Goal: Information Seeking & Learning: Check status

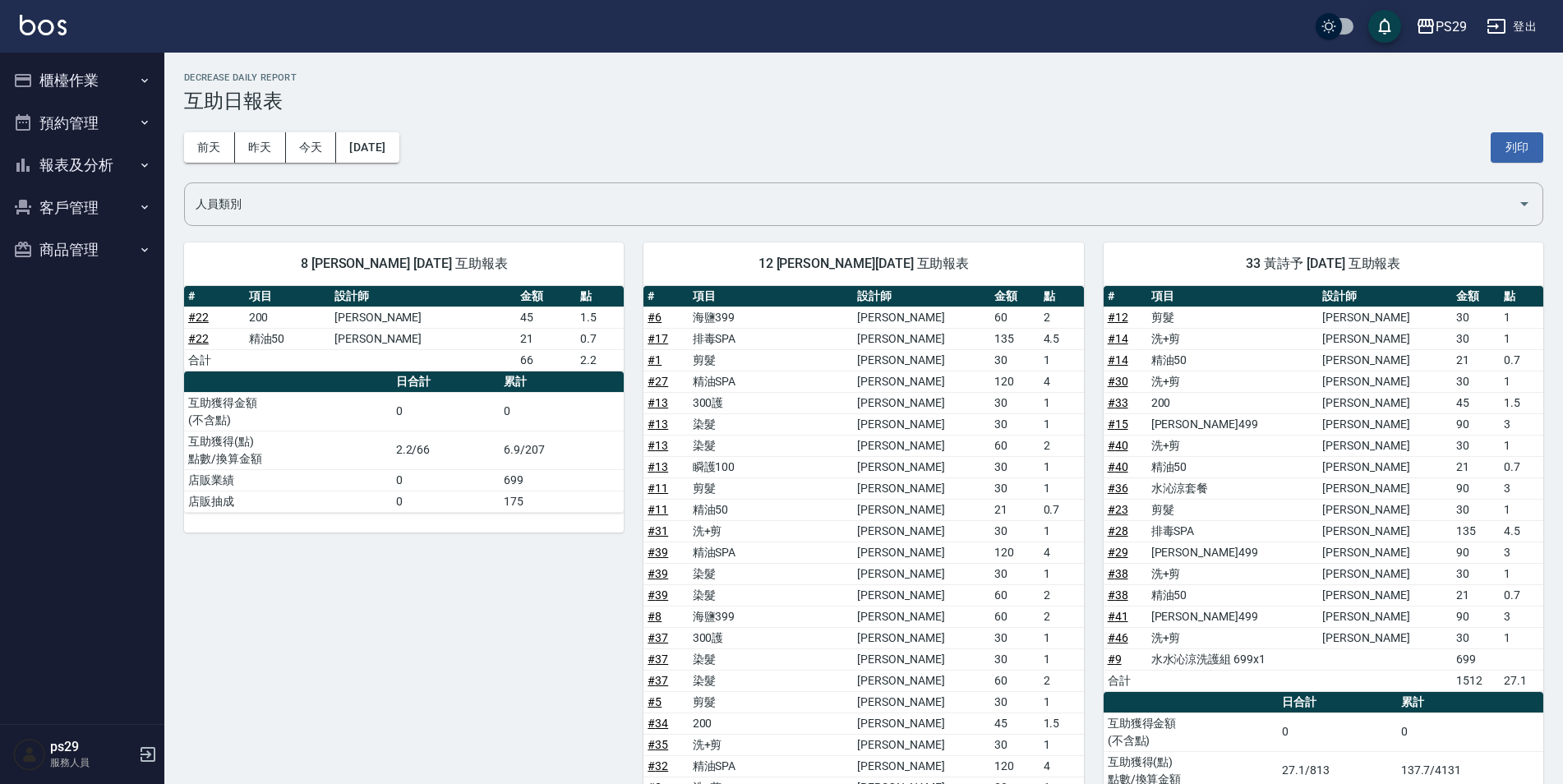
click at [135, 163] on button "報表及分析" at bounding box center [82, 165] width 151 height 42
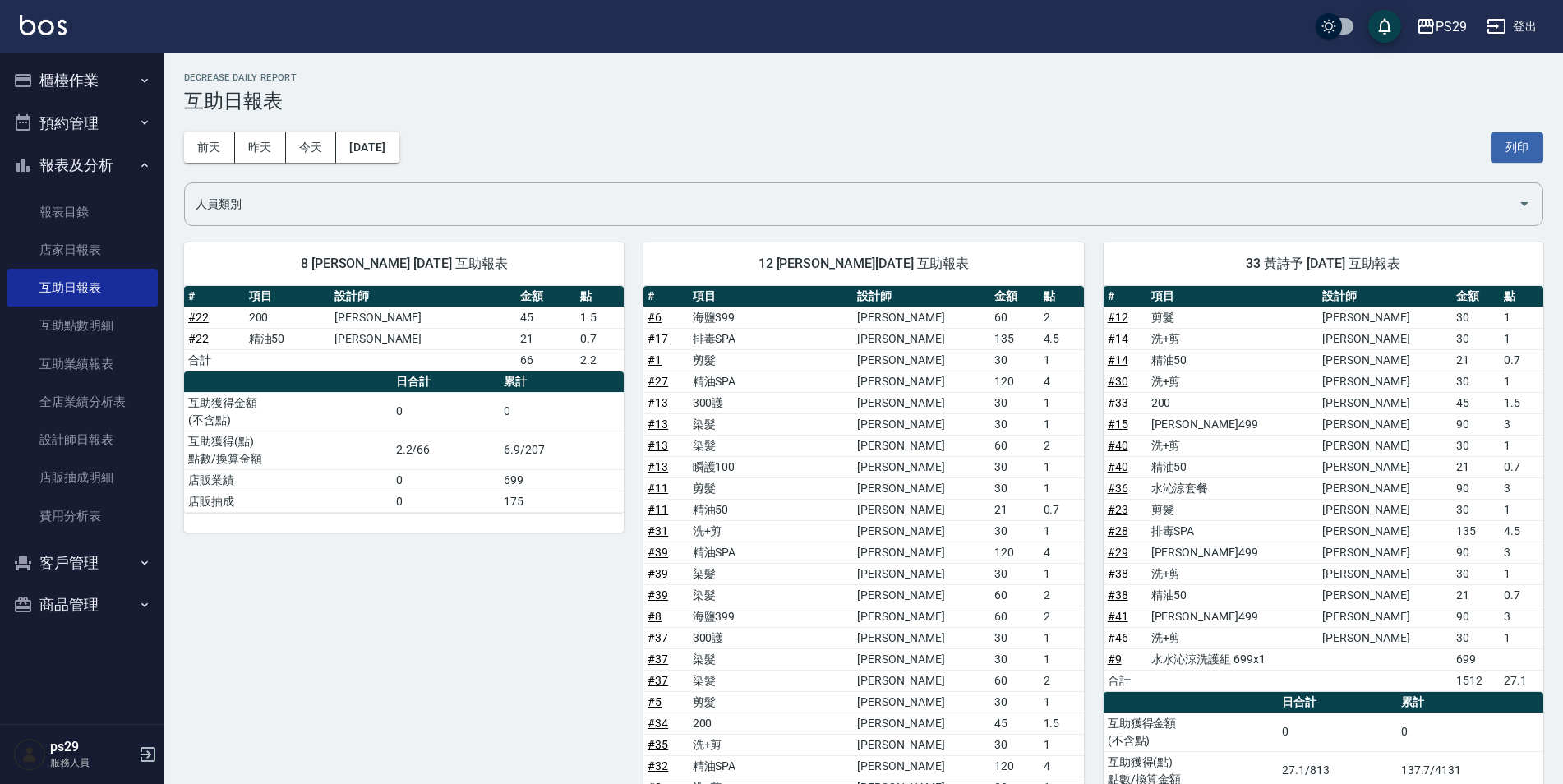
drag, startPoint x: 501, startPoint y: 175, endPoint x: 472, endPoint y: 170, distance: 29.4
click at [501, 175] on div "[DATE] [DATE] [DATE] [DATE] 列印" at bounding box center [864, 148] width 1359 height 69
click at [376, 167] on div "[DATE] [DATE] [DATE] [DATE] 列印" at bounding box center [864, 148] width 1359 height 69
click at [387, 158] on button "[DATE]" at bounding box center [367, 148] width 63 height 31
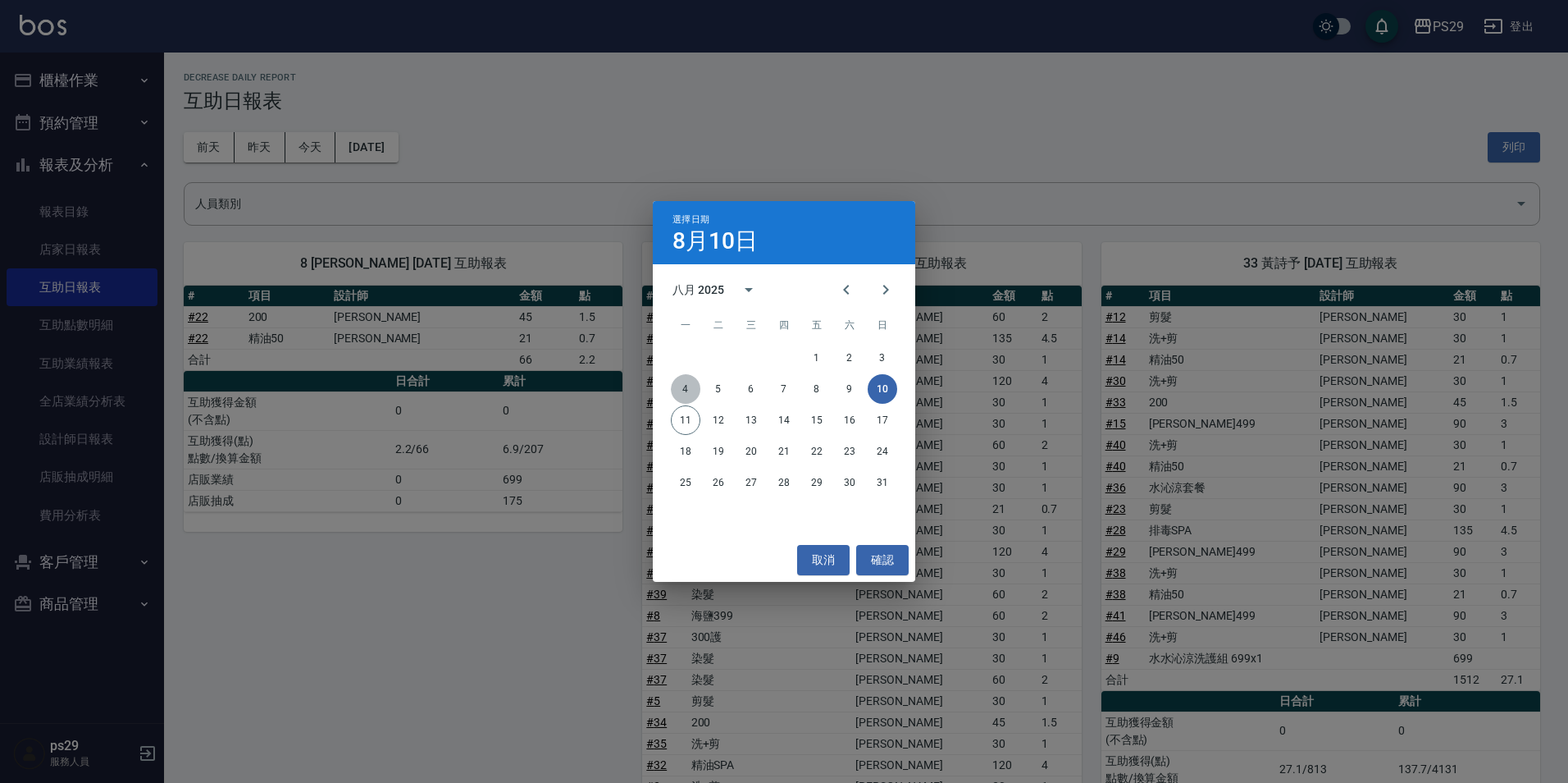
click at [696, 391] on button "4" at bounding box center [685, 388] width 30 height 30
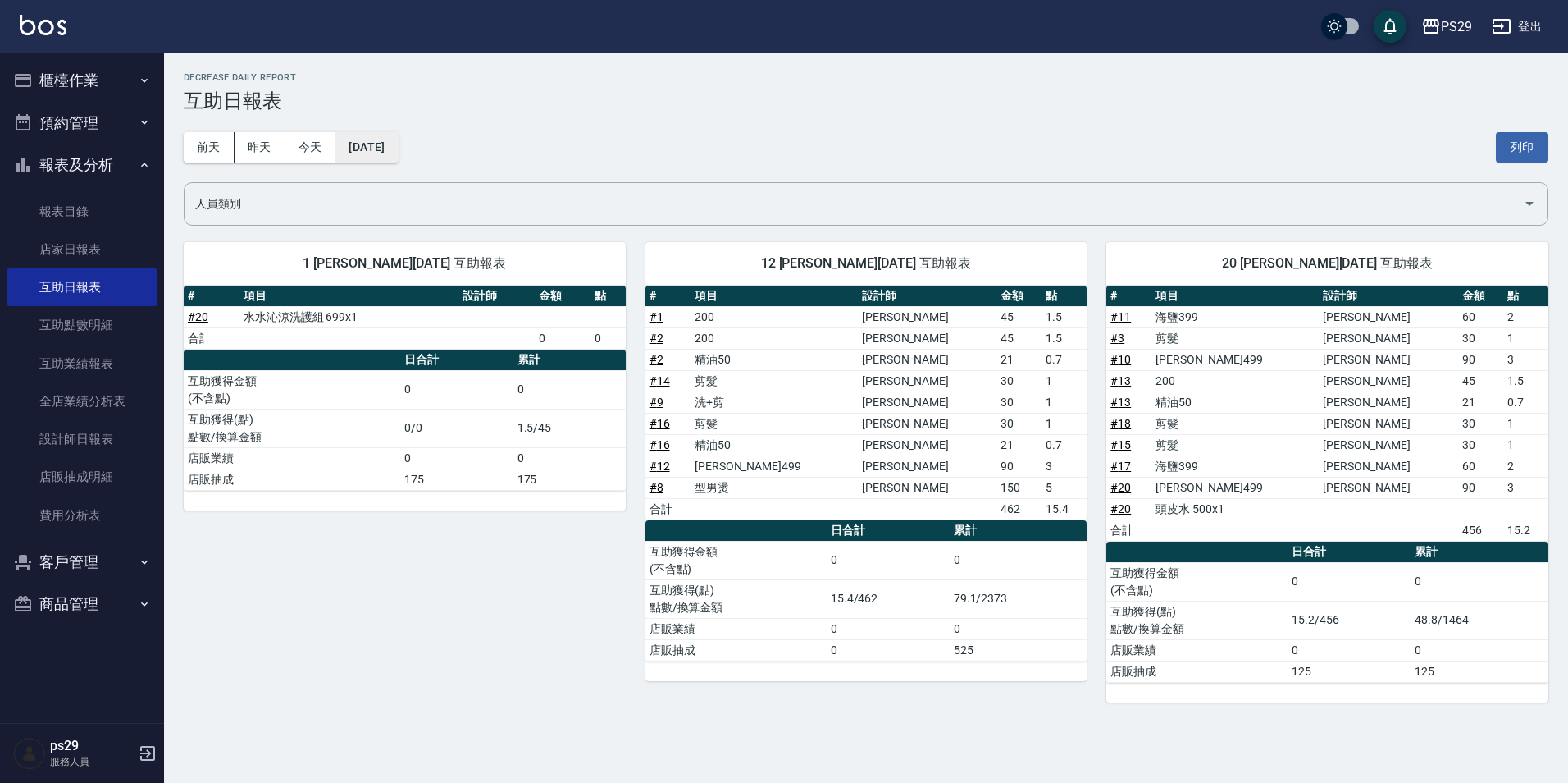
drag, startPoint x: 388, startPoint y: 129, endPoint x: 390, endPoint y: 142, distance: 13.2
click at [390, 129] on div "[DATE] [DATE] [DATE] [DATE] 列印" at bounding box center [866, 147] width 1365 height 69
click at [390, 142] on button "[DATE]" at bounding box center [366, 147] width 63 height 31
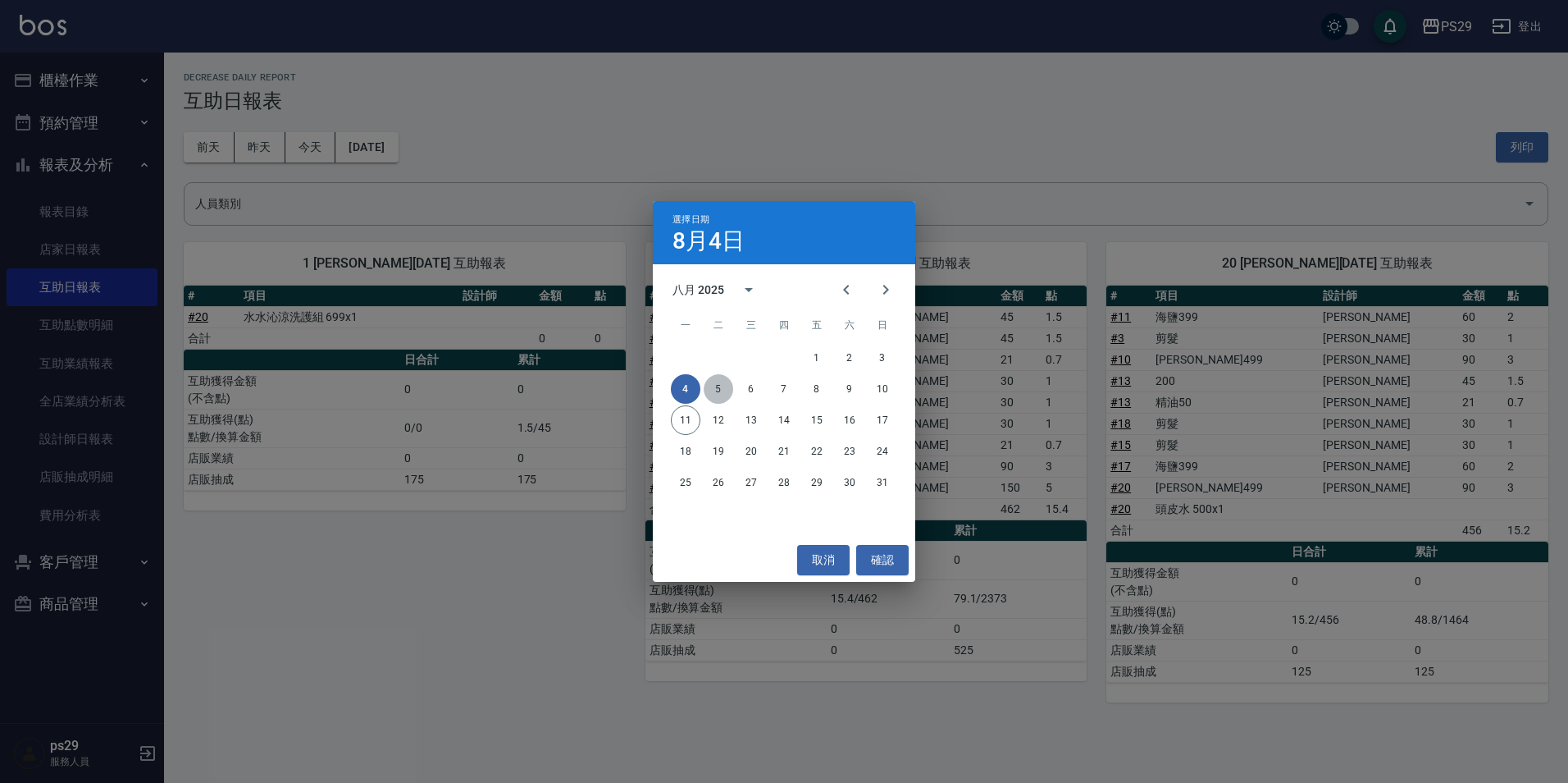
click at [717, 380] on button "5" at bounding box center [718, 388] width 30 height 30
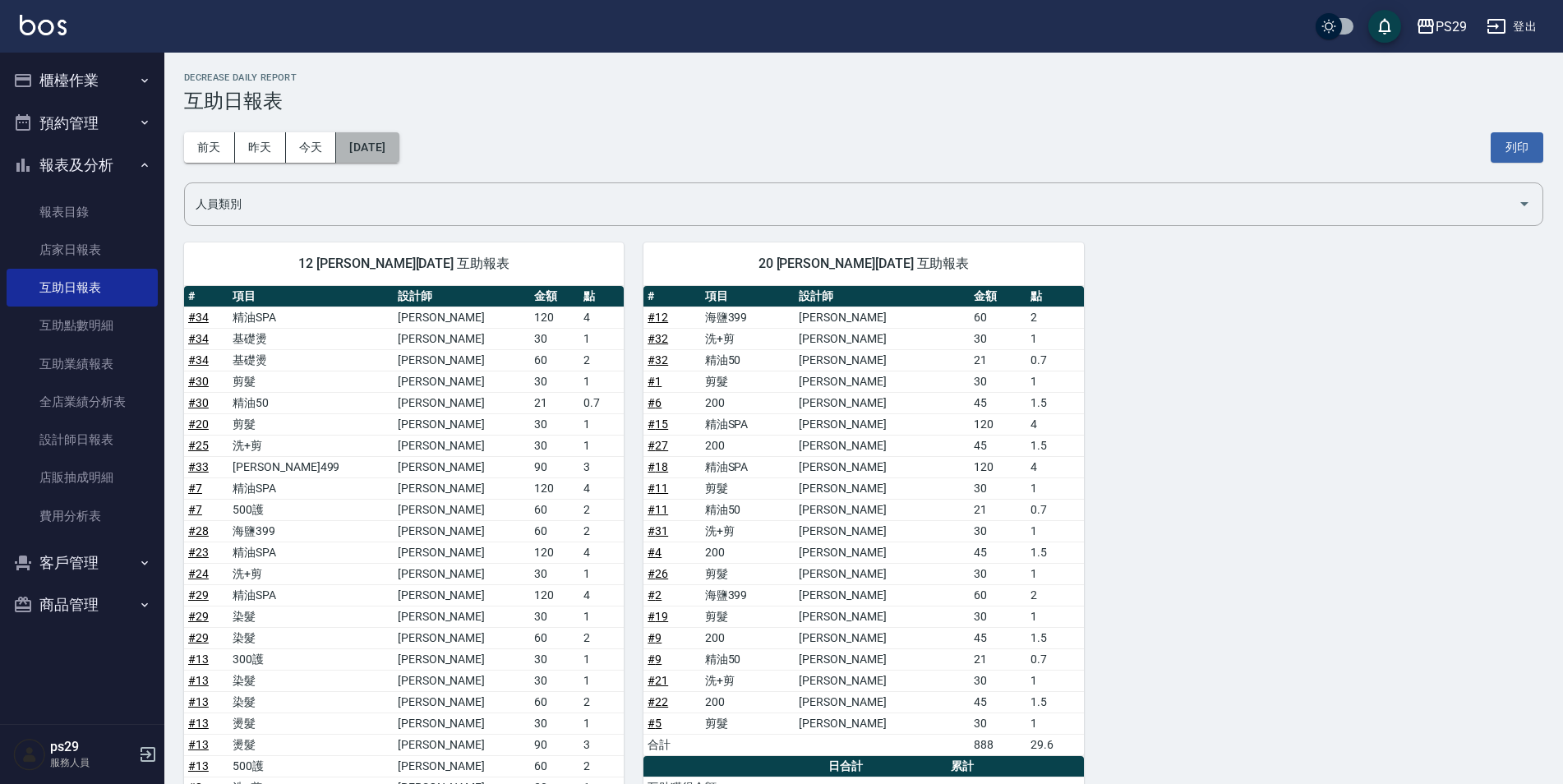
click at [398, 147] on button "[DATE]" at bounding box center [367, 148] width 63 height 31
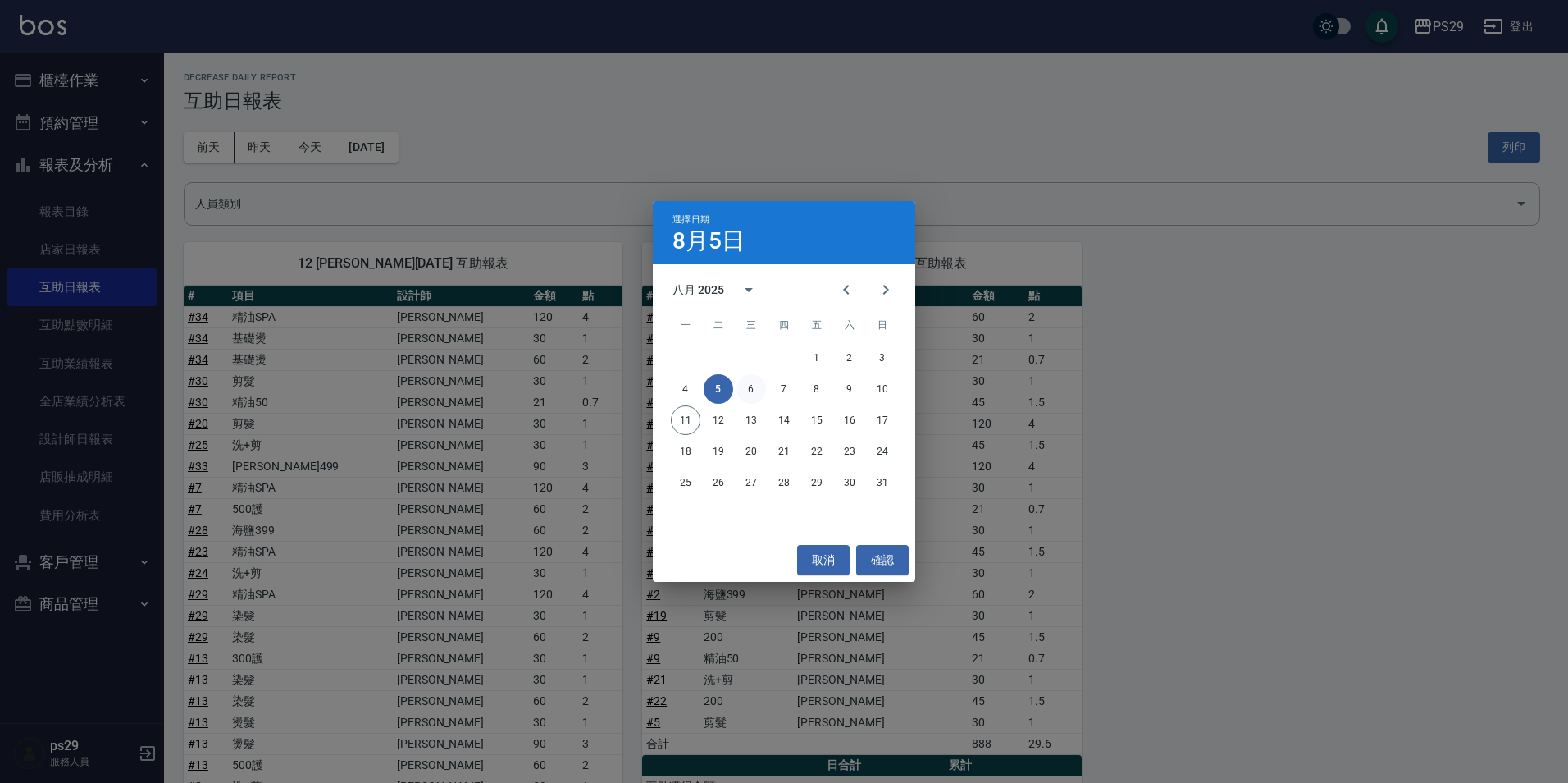
click at [748, 392] on button "6" at bounding box center [751, 388] width 30 height 30
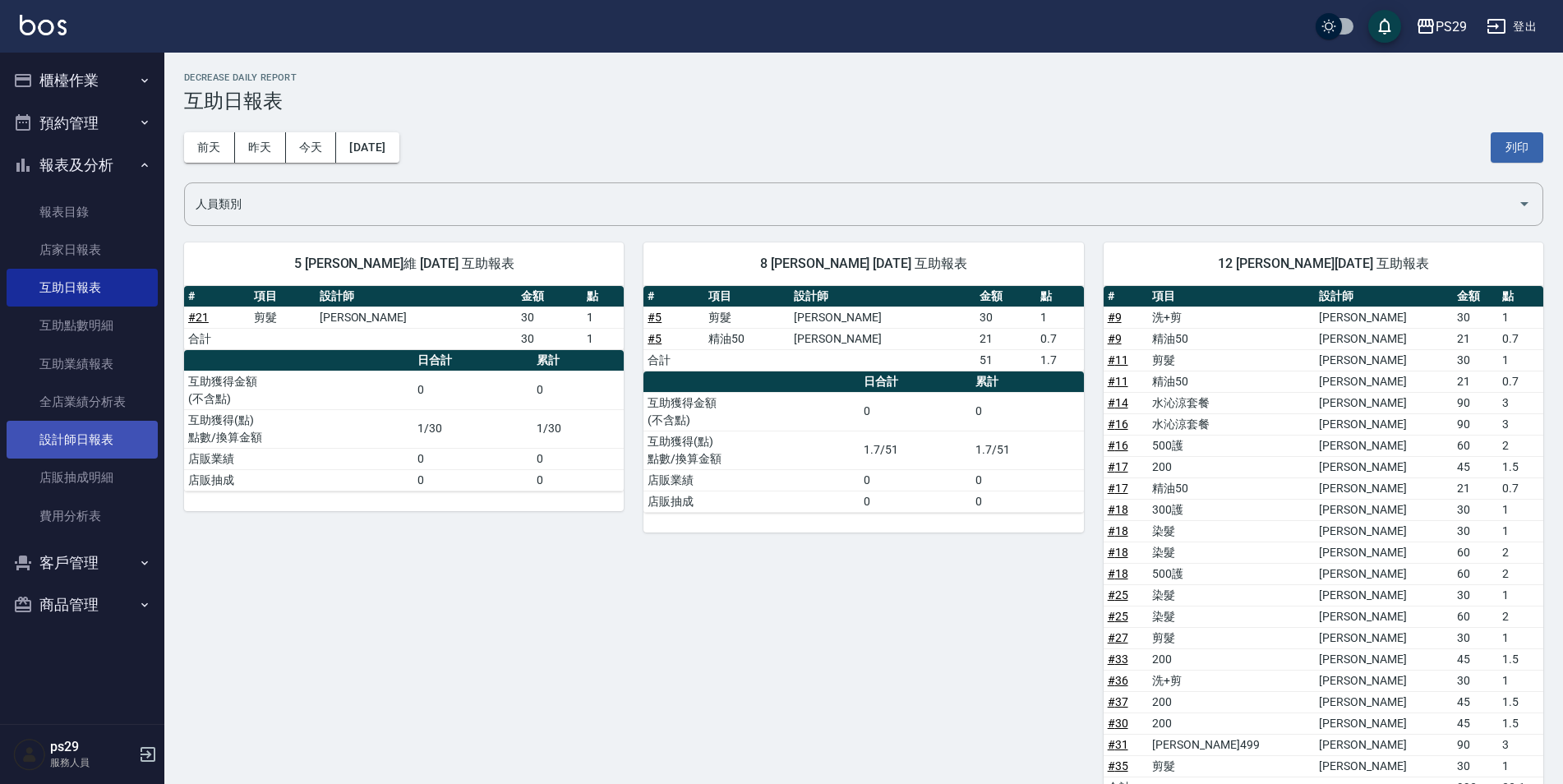
click at [86, 441] on link "設計師日報表" at bounding box center [82, 439] width 151 height 38
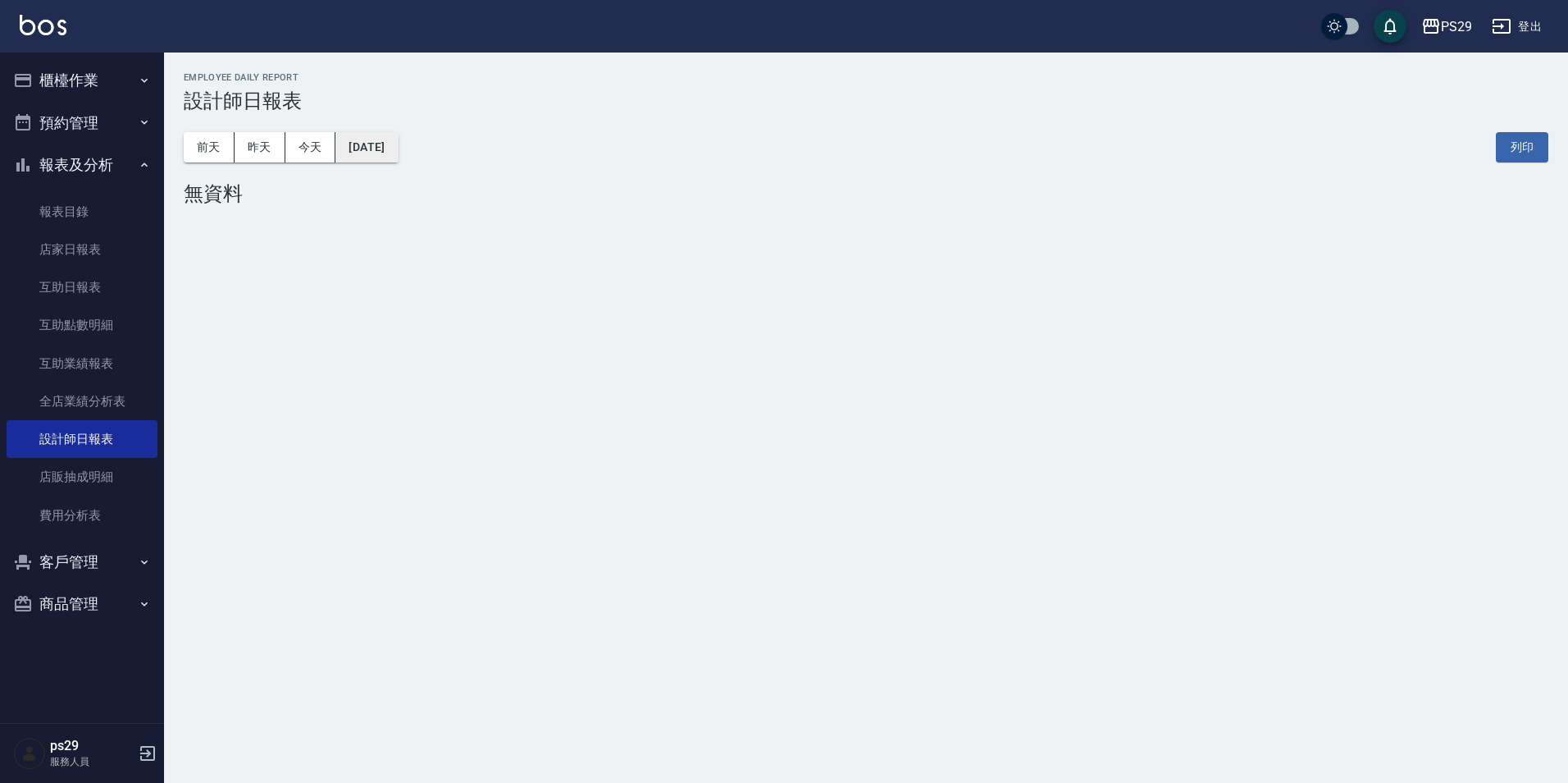
click at [395, 157] on button "[DATE]" at bounding box center [366, 147] width 63 height 31
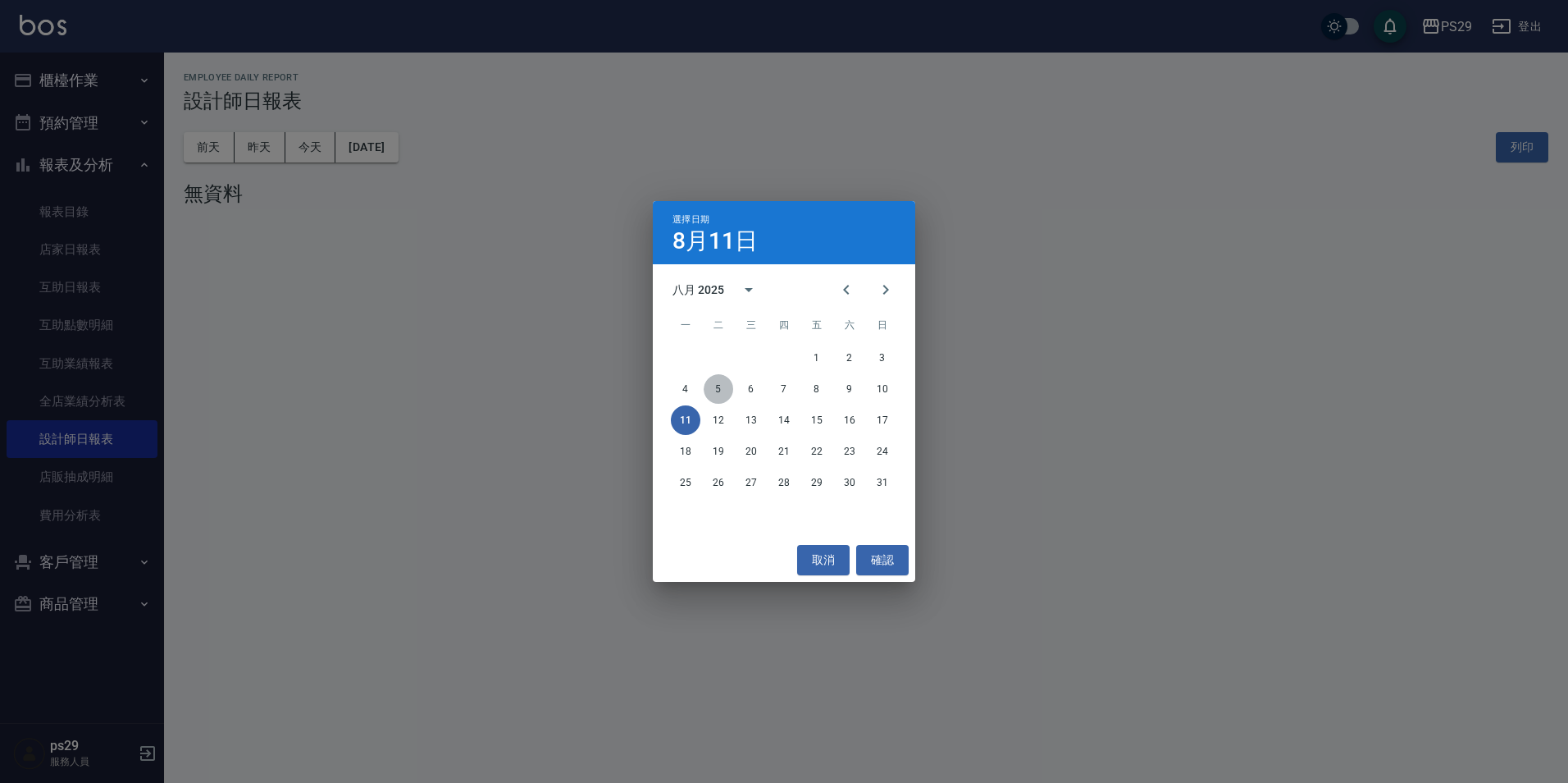
click at [715, 380] on button "5" at bounding box center [718, 388] width 30 height 30
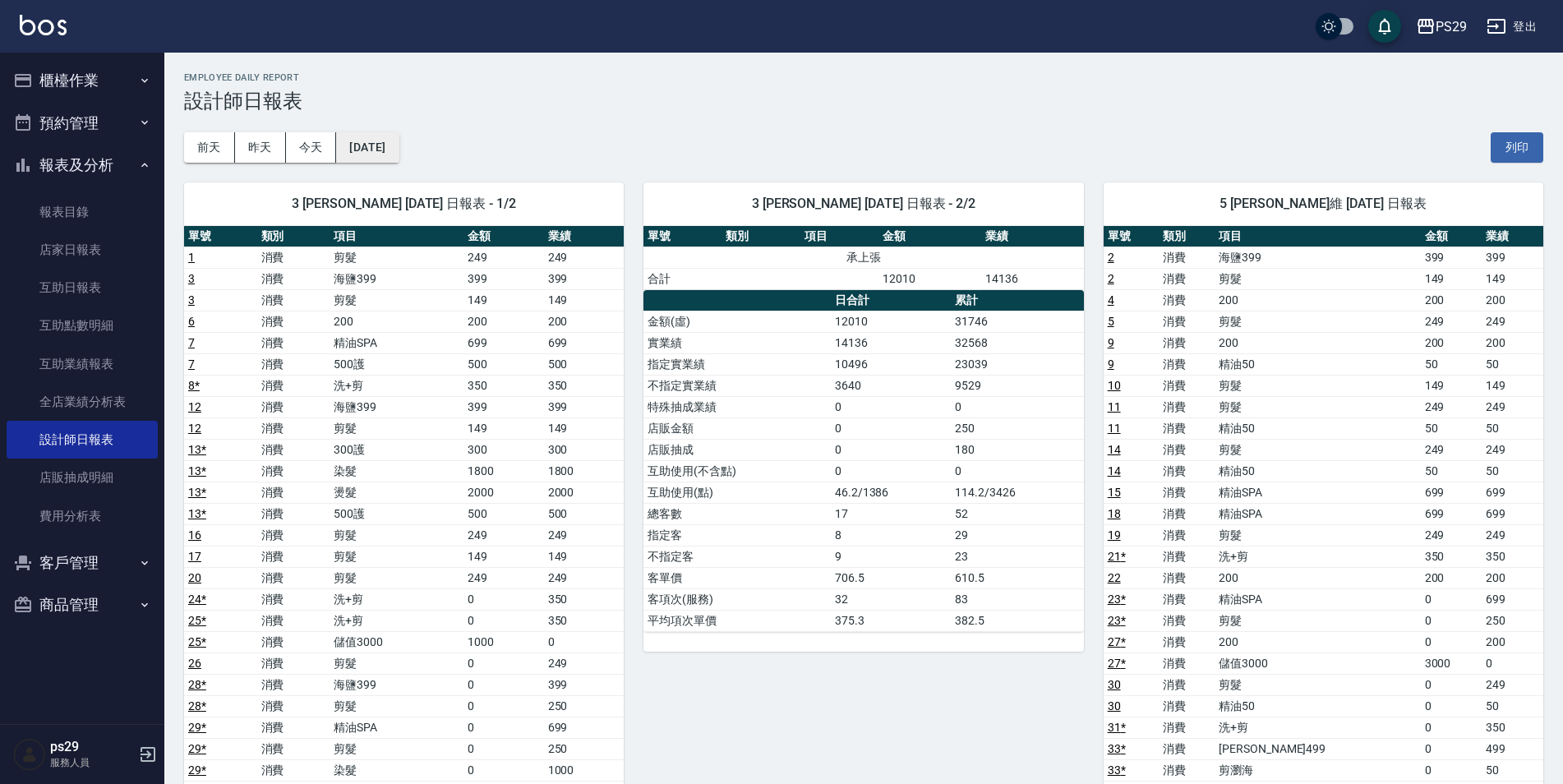
click at [398, 160] on button "[DATE]" at bounding box center [367, 148] width 63 height 31
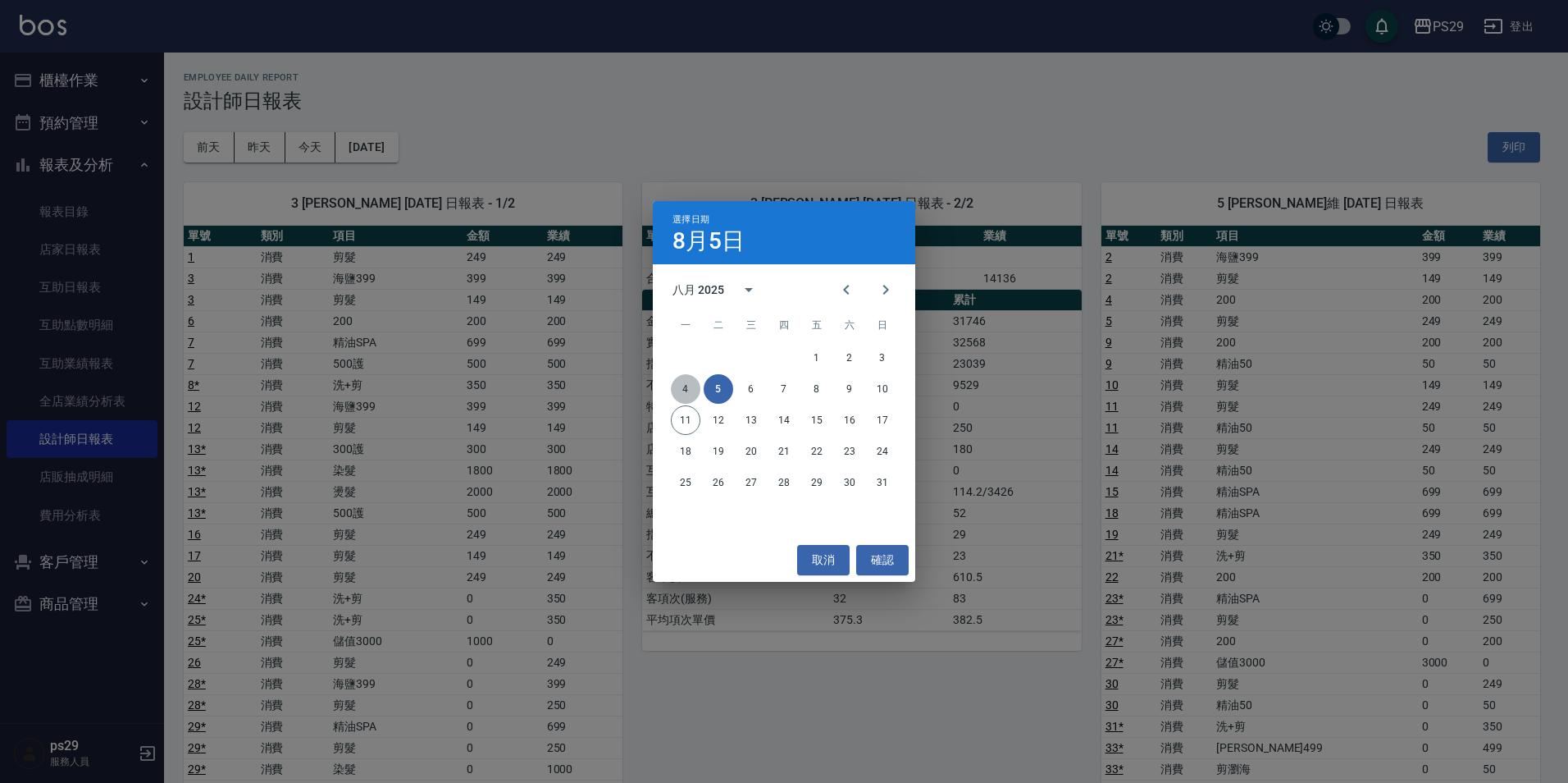
click at [686, 386] on button "4" at bounding box center [685, 388] width 30 height 30
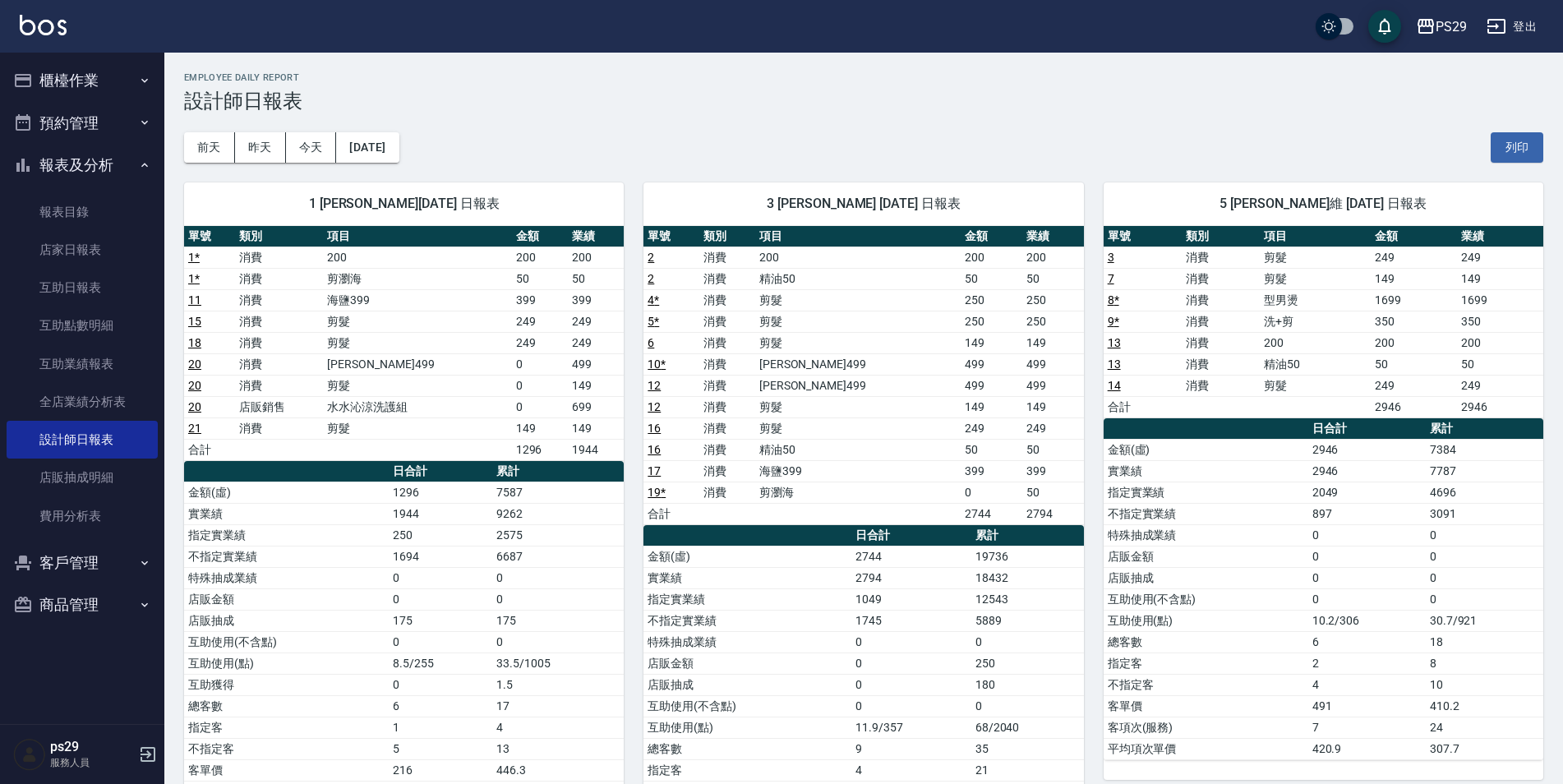
click at [392, 179] on div "1 [PERSON_NAME][DATE] 日報表 單號 類別 項目 金額 業績 1 * 消費 200 200 200 1 * 消費 剪瀏海 50 50 11…" at bounding box center [394, 525] width 459 height 724
click at [396, 158] on button "[DATE]" at bounding box center [367, 148] width 63 height 31
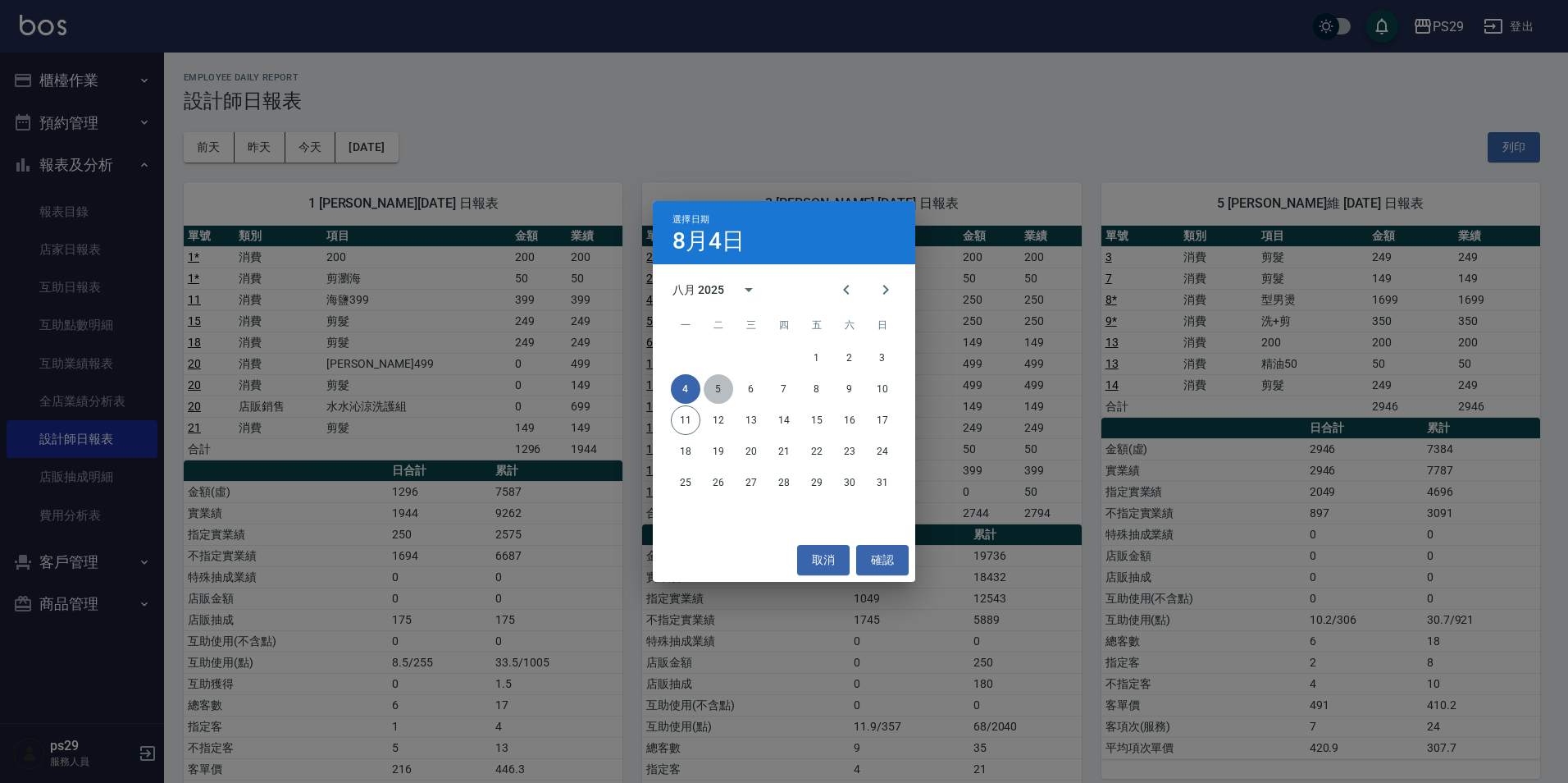
click at [719, 390] on button "5" at bounding box center [718, 388] width 30 height 30
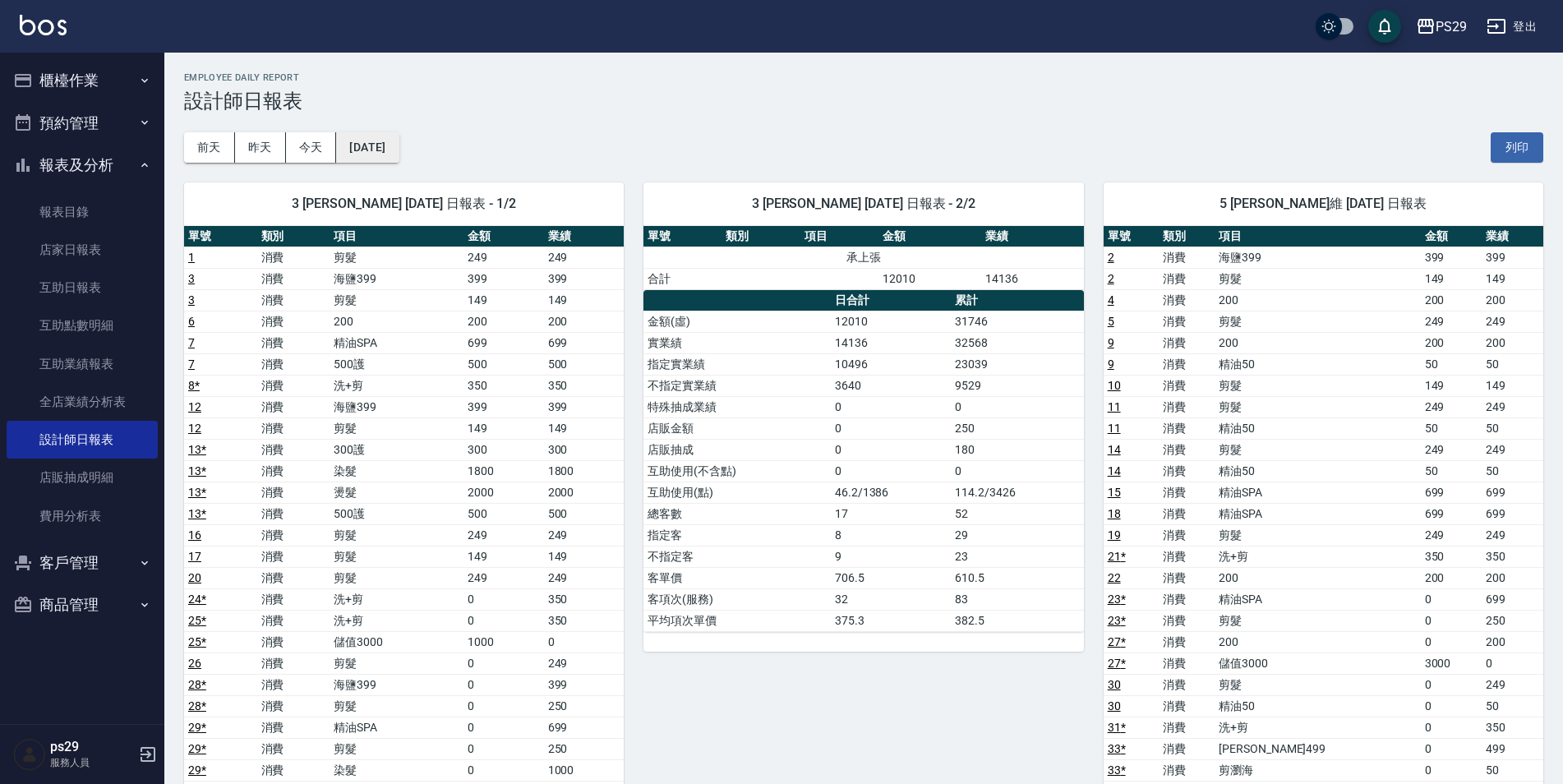
click at [398, 139] on button "[DATE]" at bounding box center [367, 148] width 63 height 31
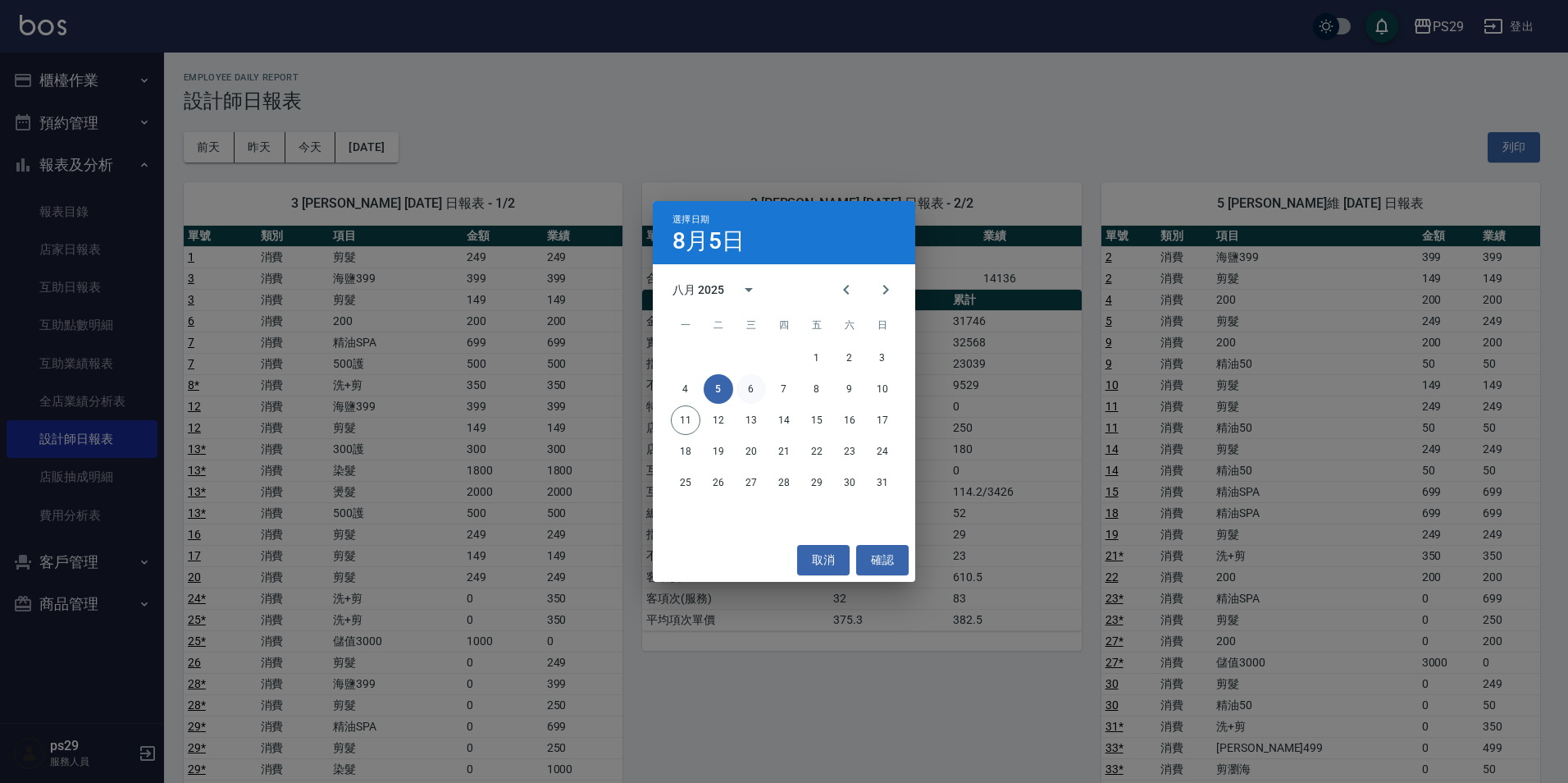
click at [755, 384] on button "6" at bounding box center [751, 388] width 30 height 30
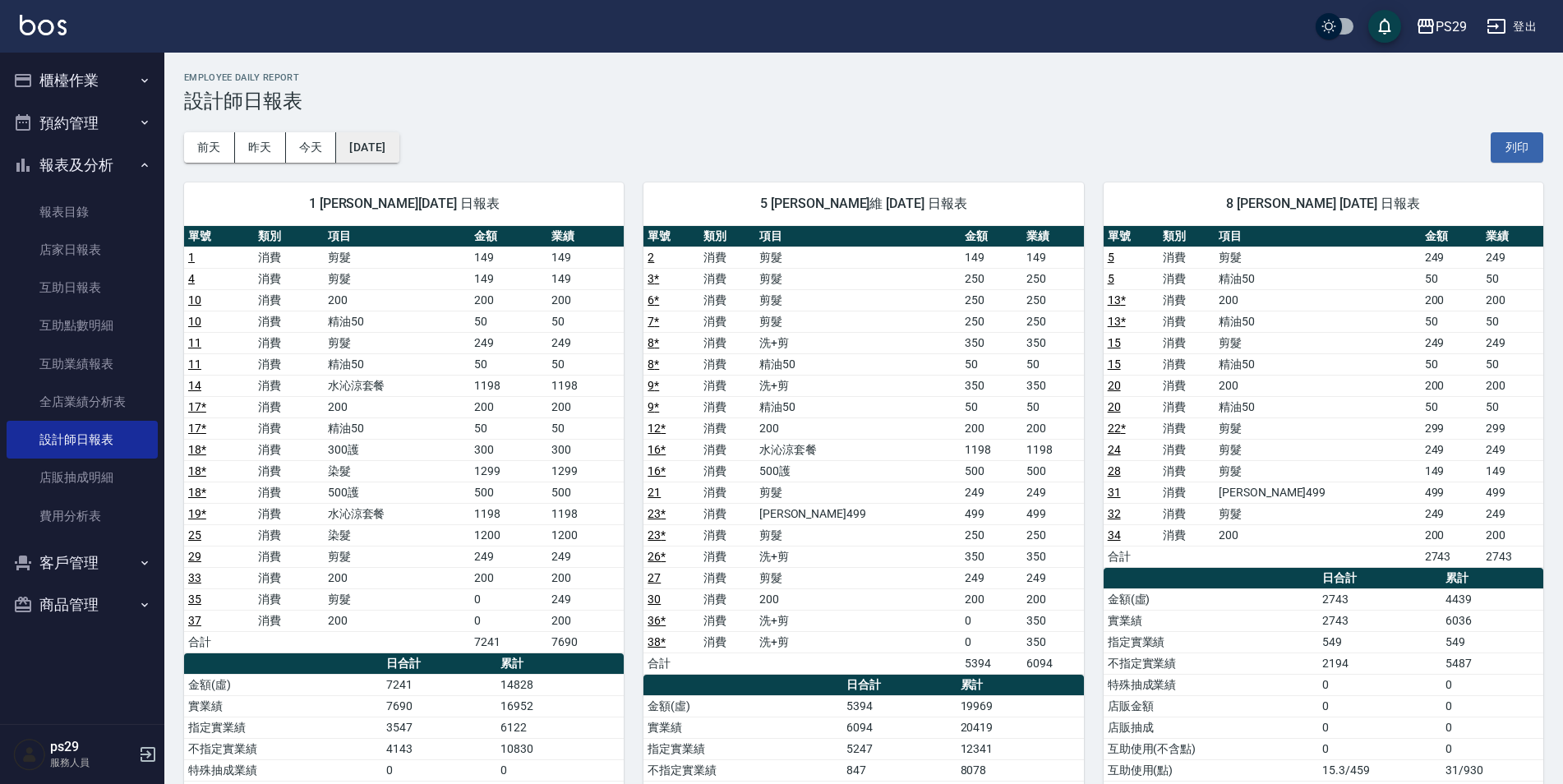
click at [398, 157] on button "[DATE]" at bounding box center [367, 148] width 63 height 31
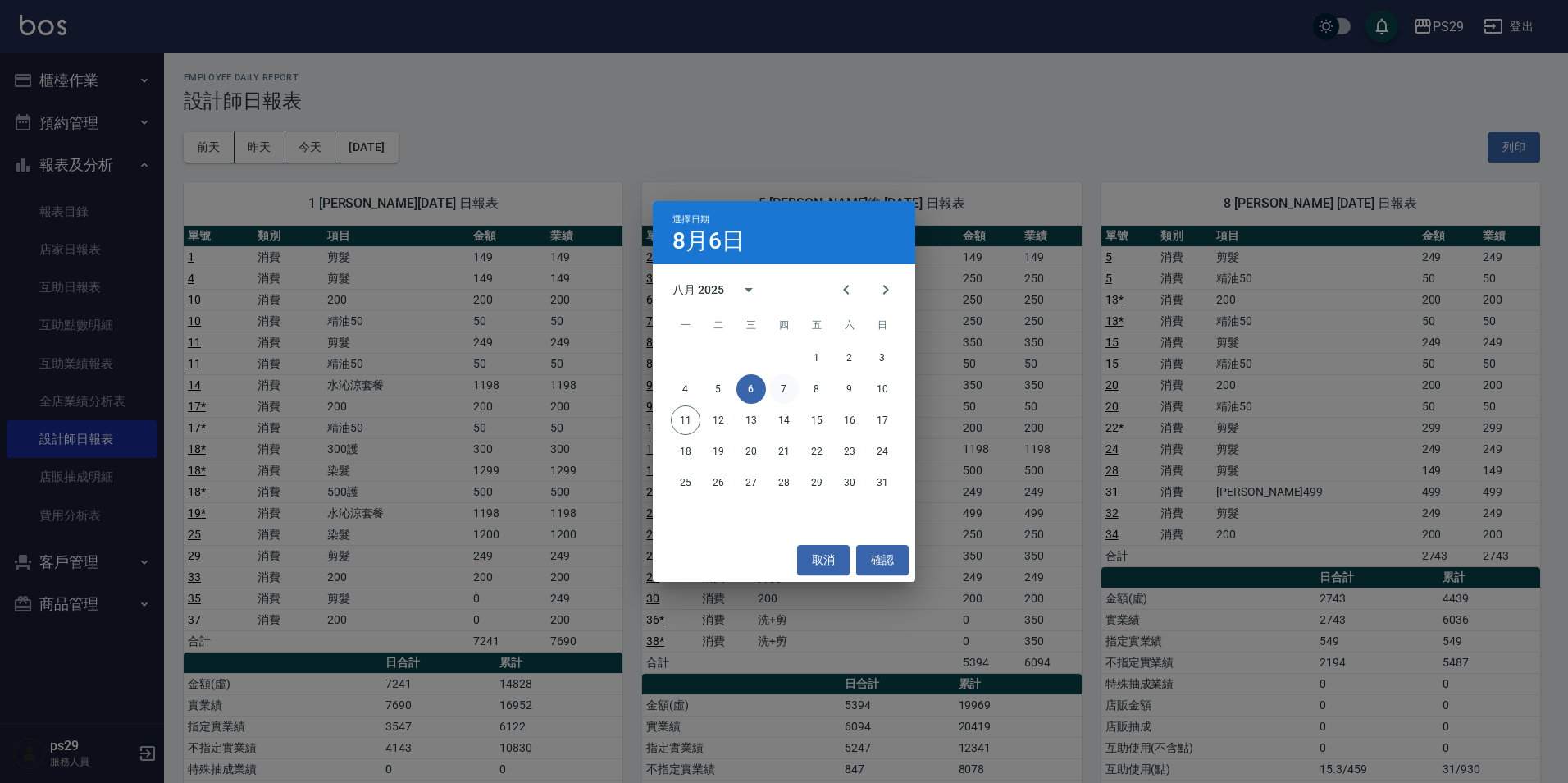
click at [786, 391] on button "7" at bounding box center [784, 388] width 30 height 30
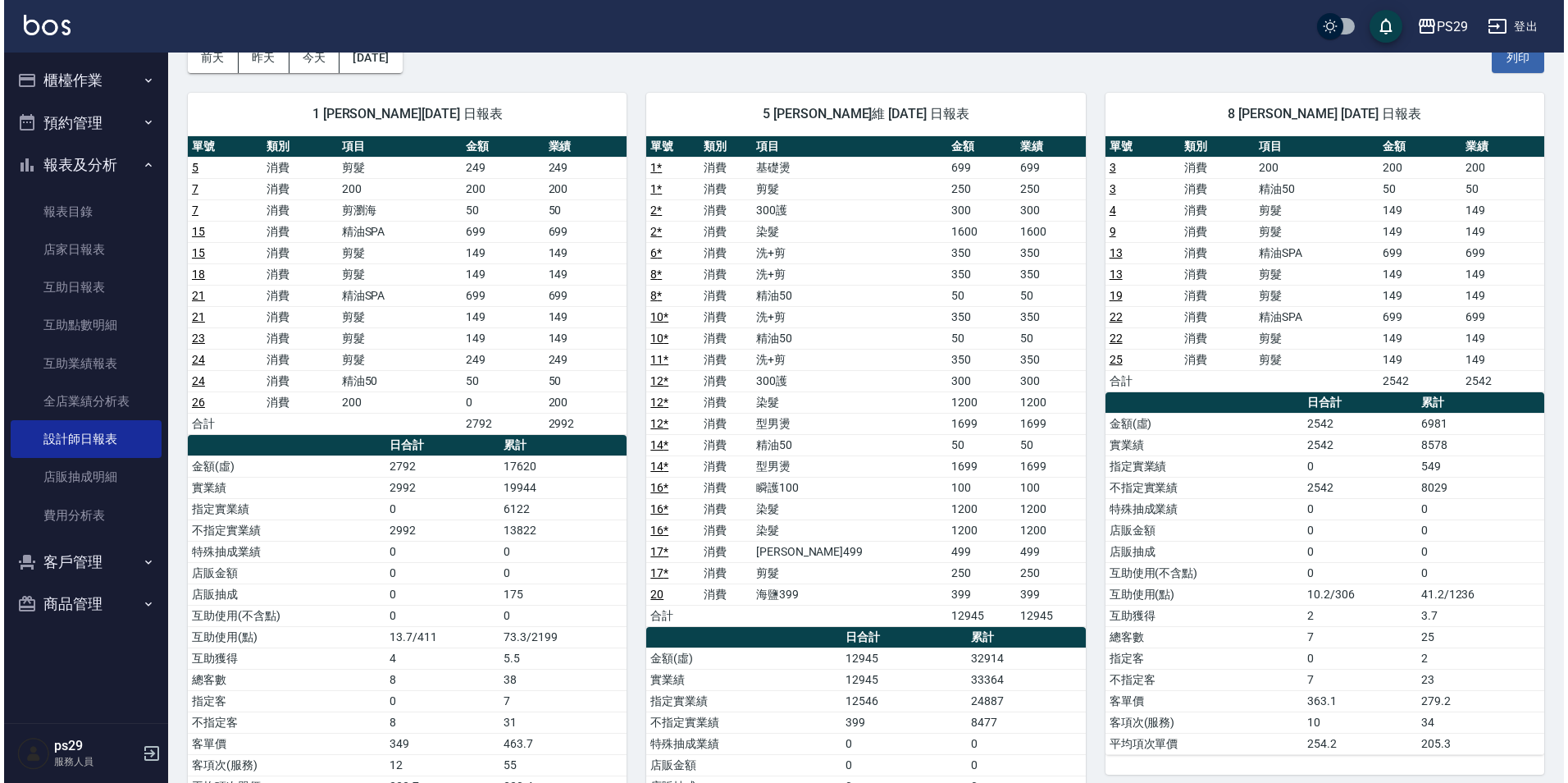
scroll to position [8, 0]
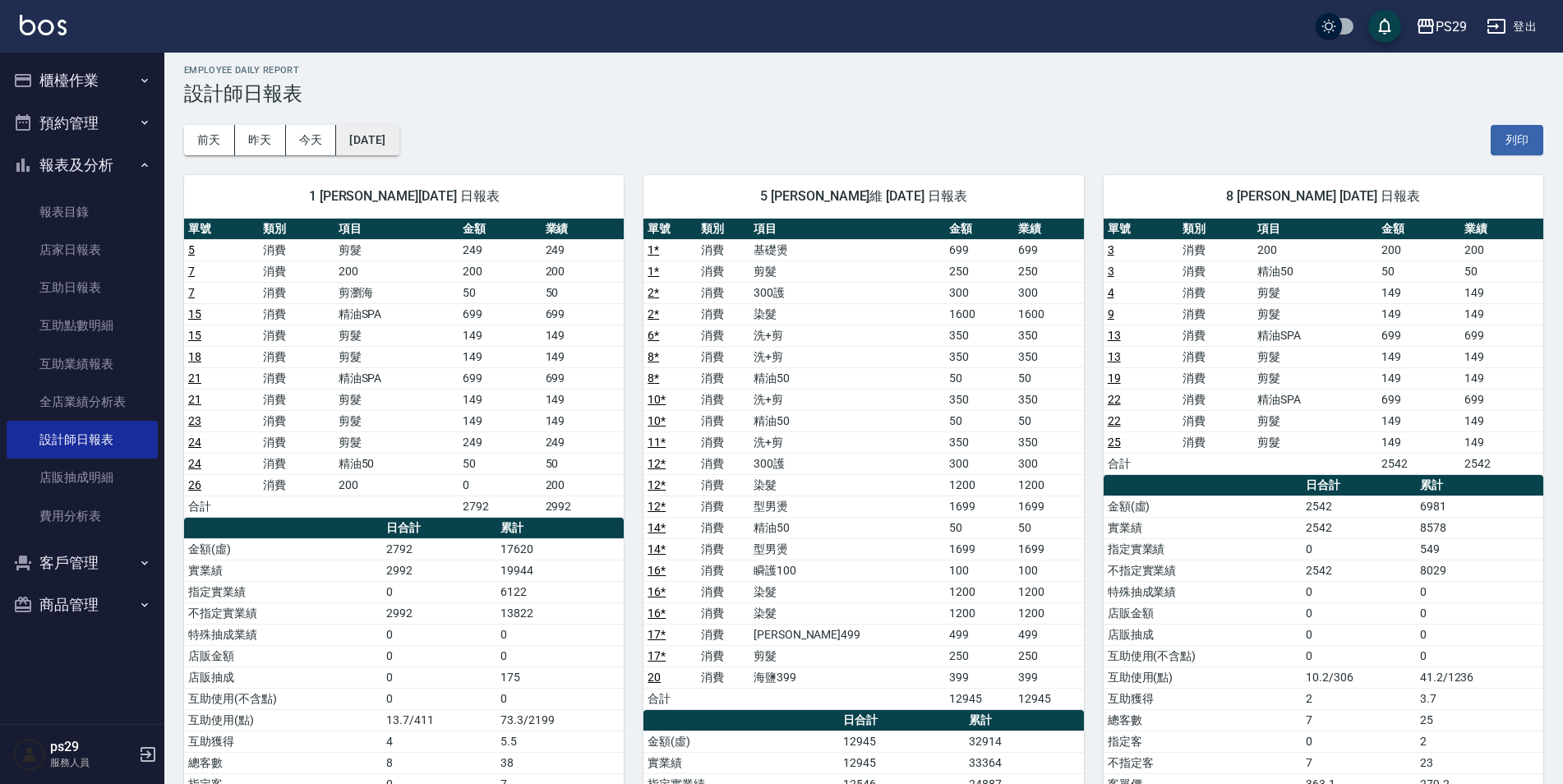
click at [398, 141] on button "[DATE]" at bounding box center [367, 140] width 63 height 31
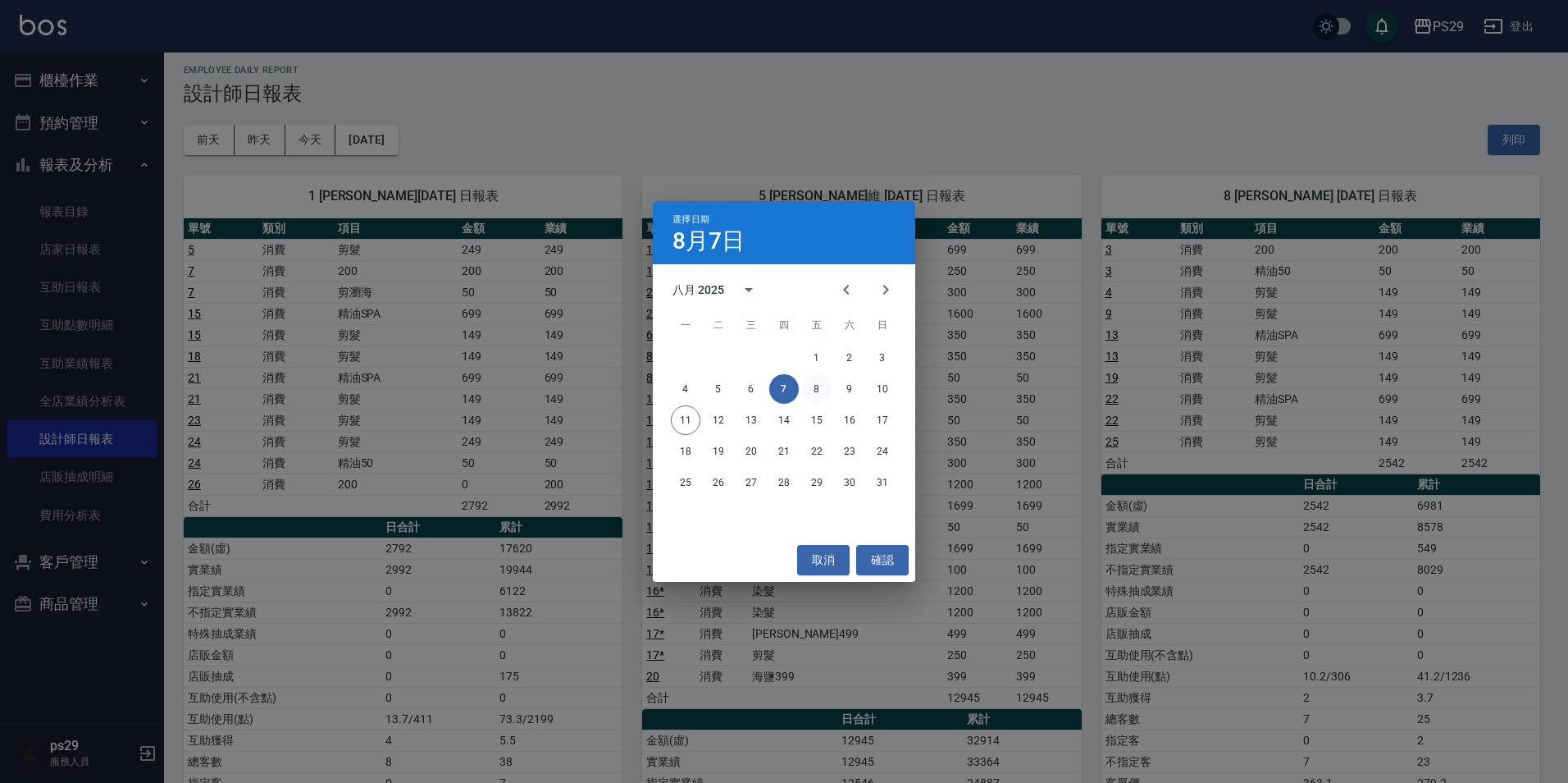
click at [808, 382] on button "8" at bounding box center [816, 388] width 30 height 30
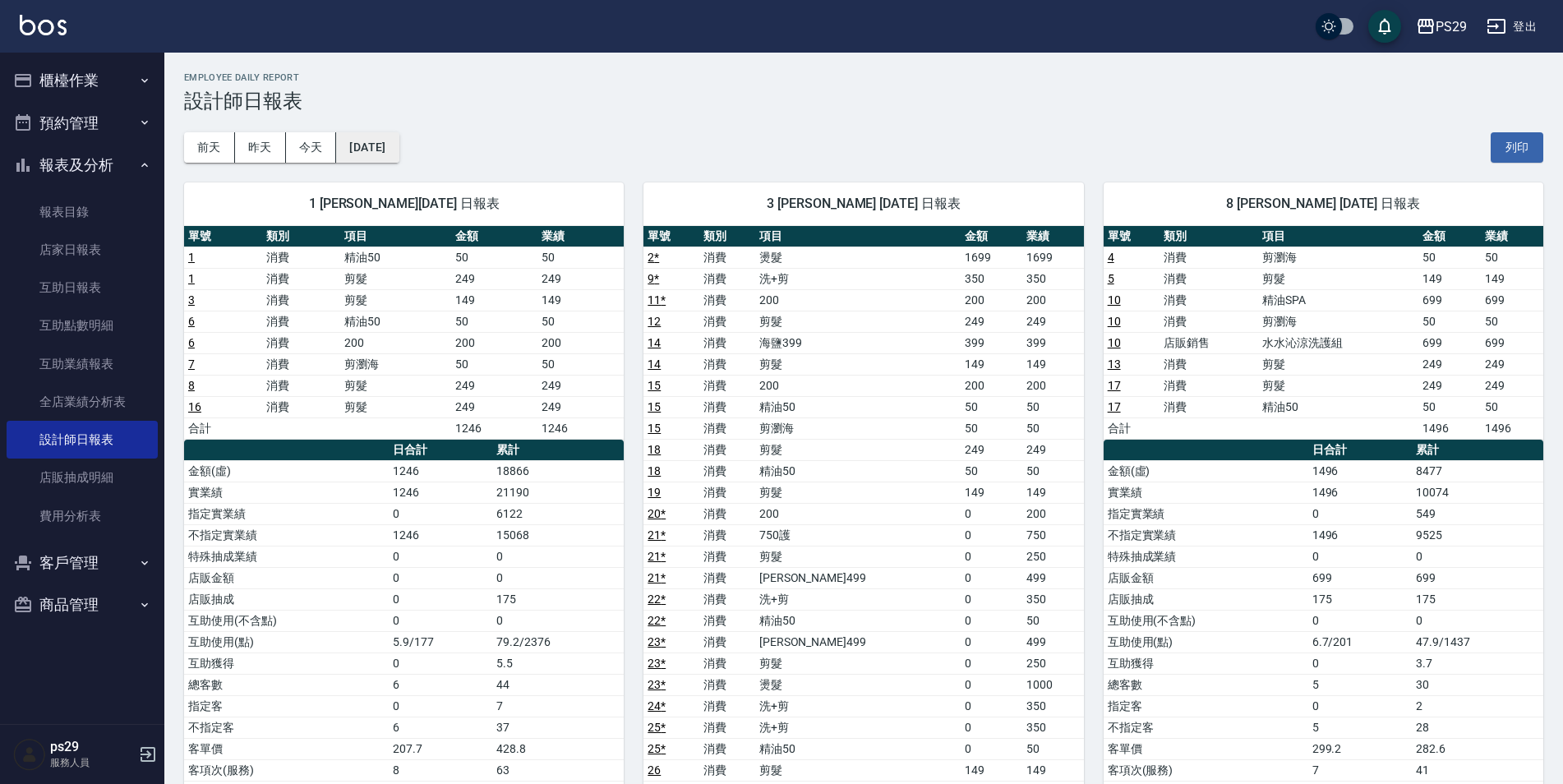
click at [398, 149] on button "[DATE]" at bounding box center [367, 148] width 63 height 31
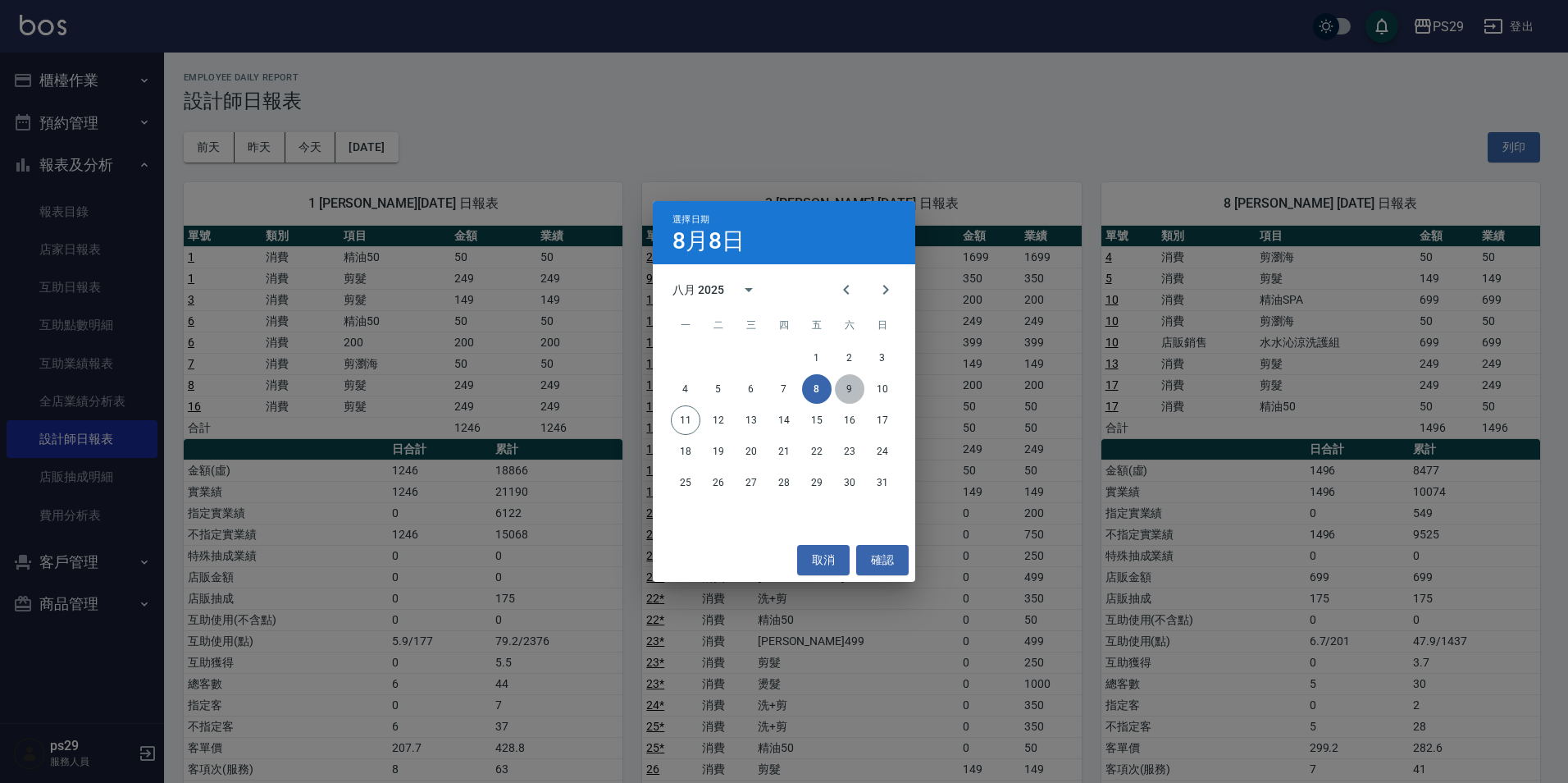
click at [840, 395] on button "9" at bounding box center [849, 388] width 30 height 30
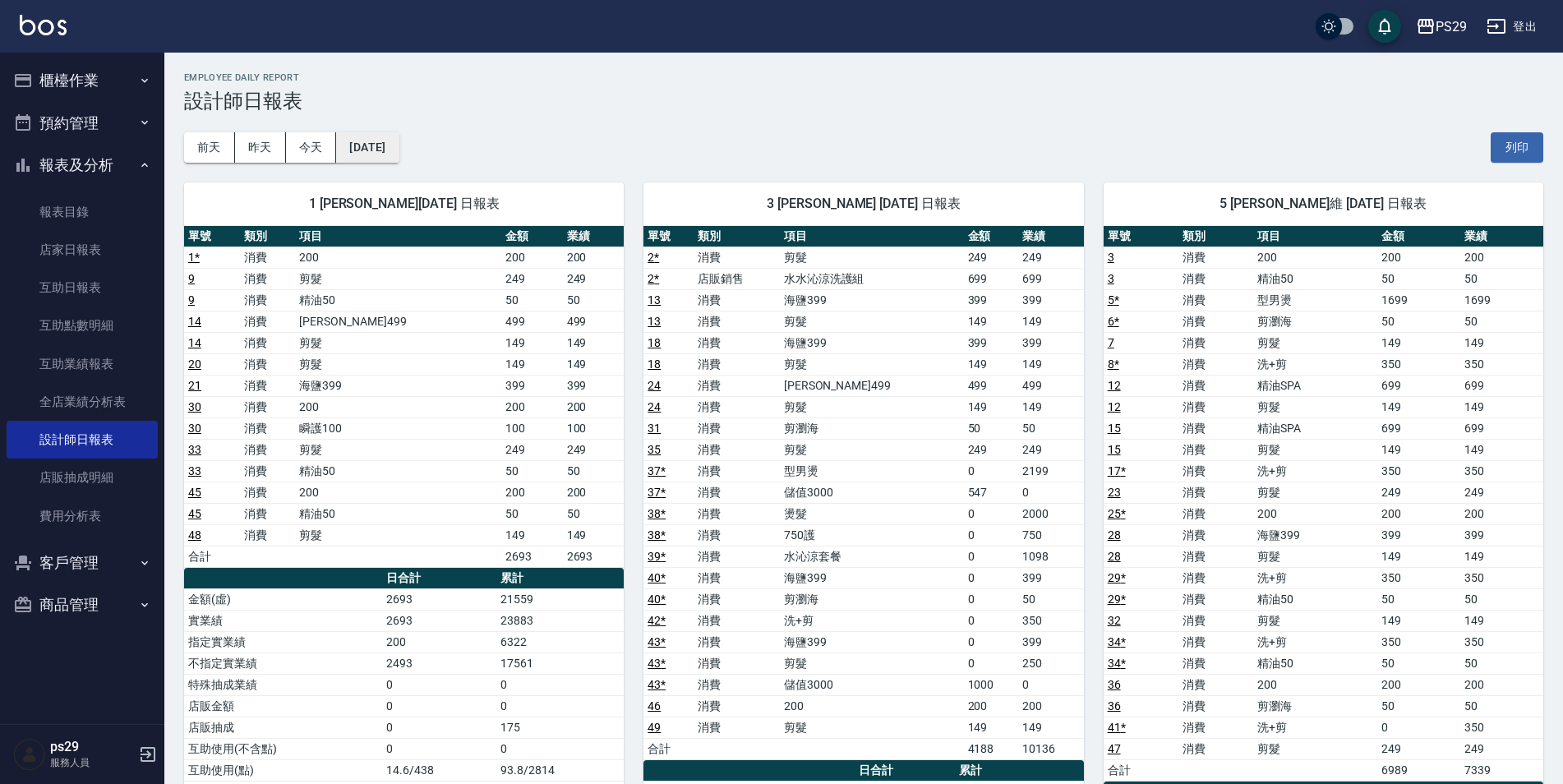
click at [373, 155] on button "[DATE]" at bounding box center [367, 148] width 63 height 31
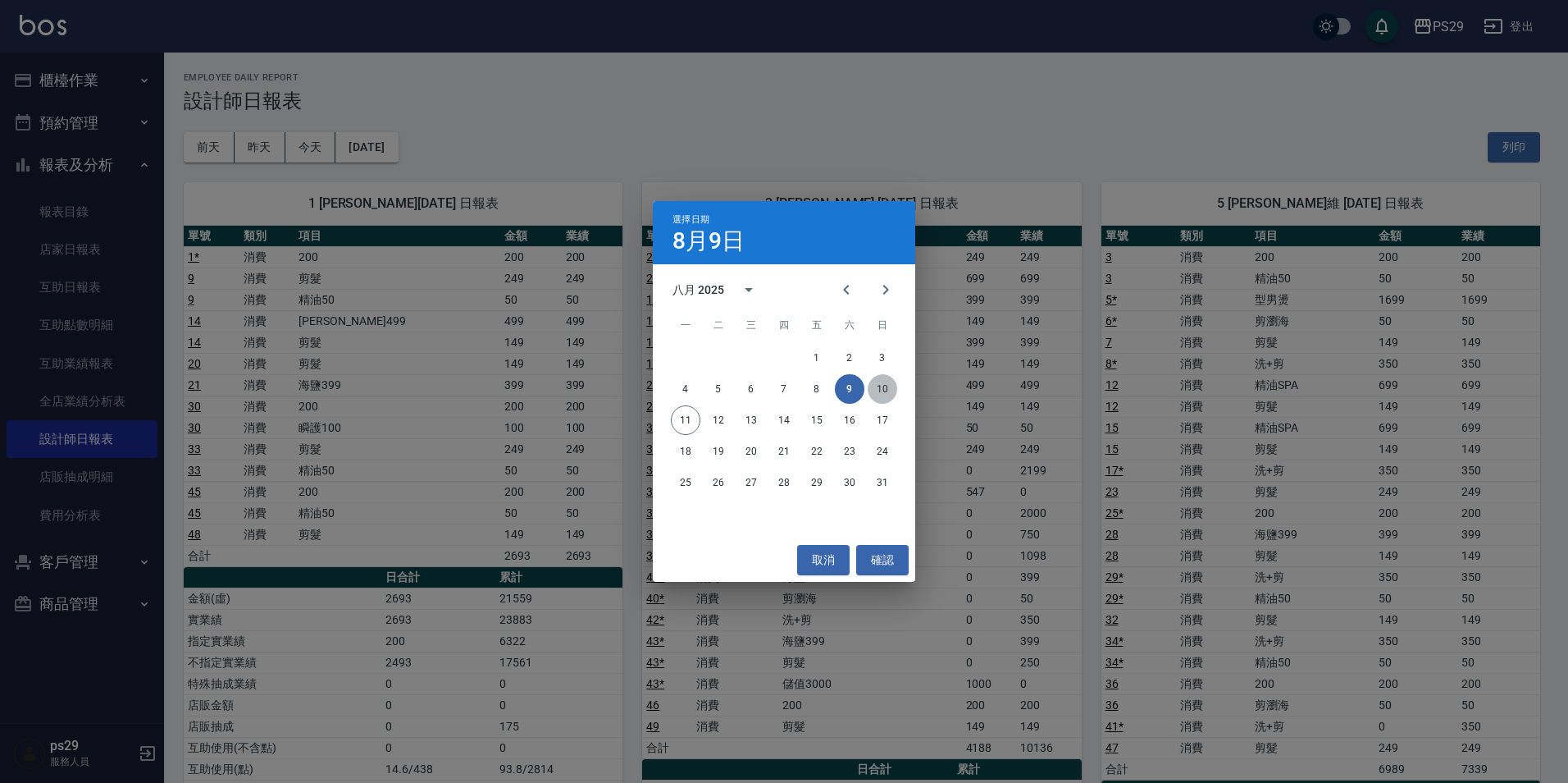
click at [874, 385] on button "10" at bounding box center [882, 388] width 30 height 30
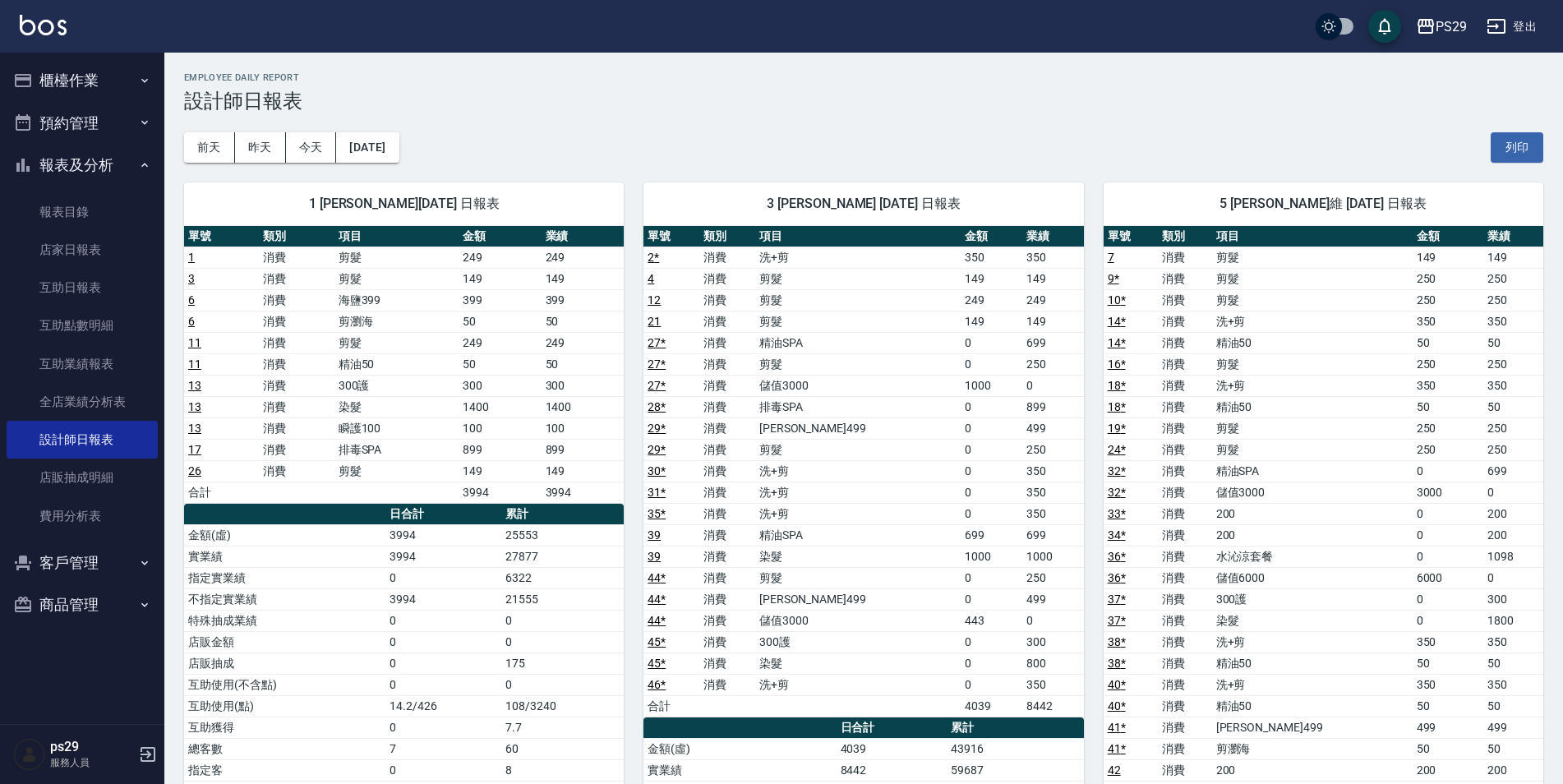
click at [66, 20] on img at bounding box center [42, 24] width 47 height 20
